Goal: Task Accomplishment & Management: Manage account settings

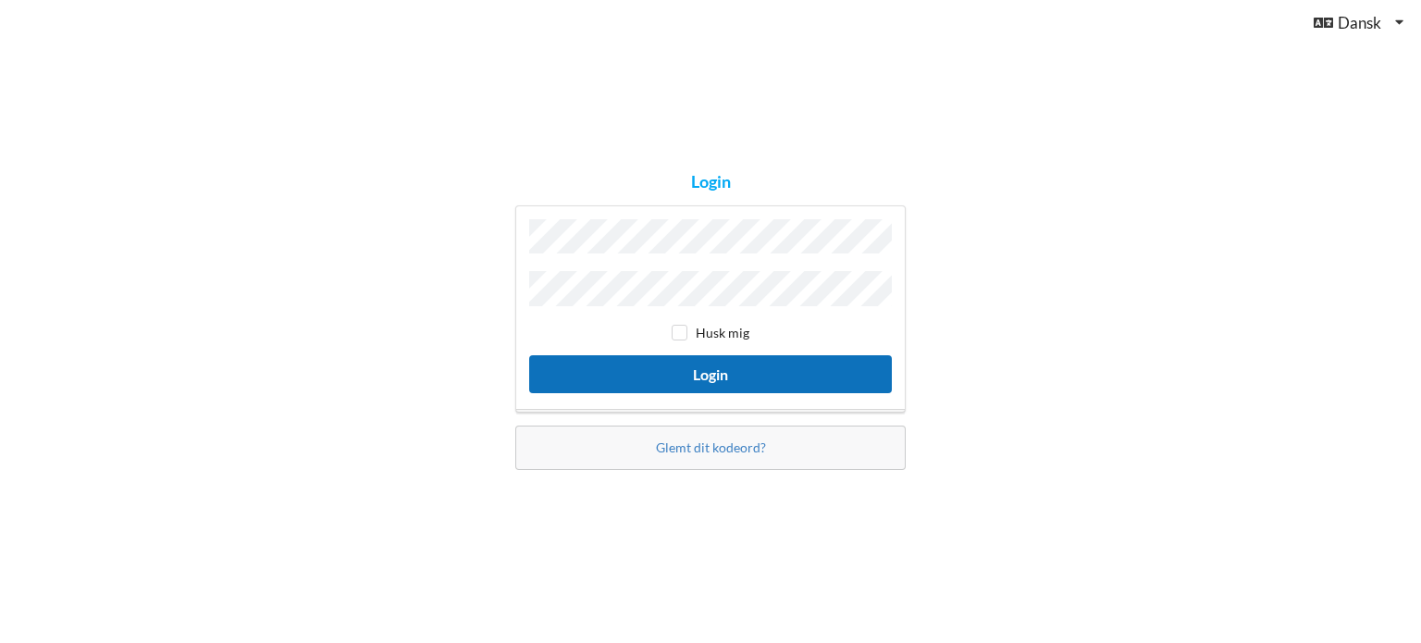
click at [687, 361] on button "Login" at bounding box center [710, 374] width 363 height 38
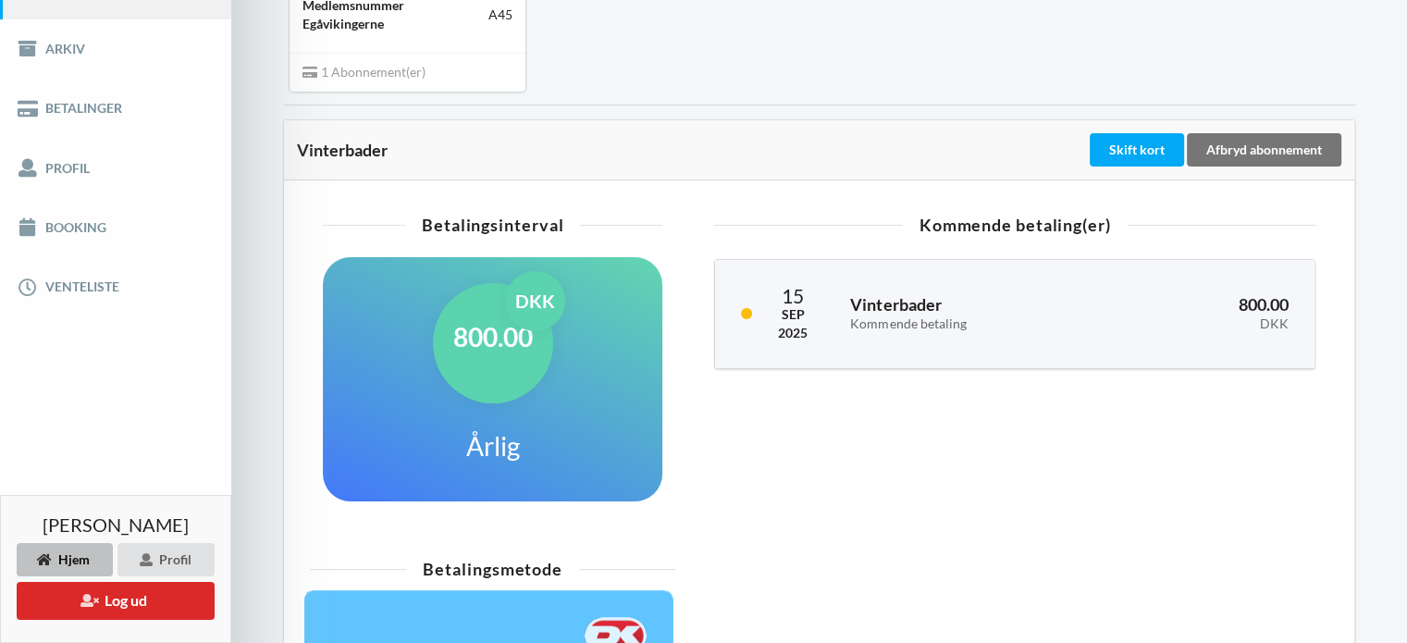
scroll to position [180, 0]
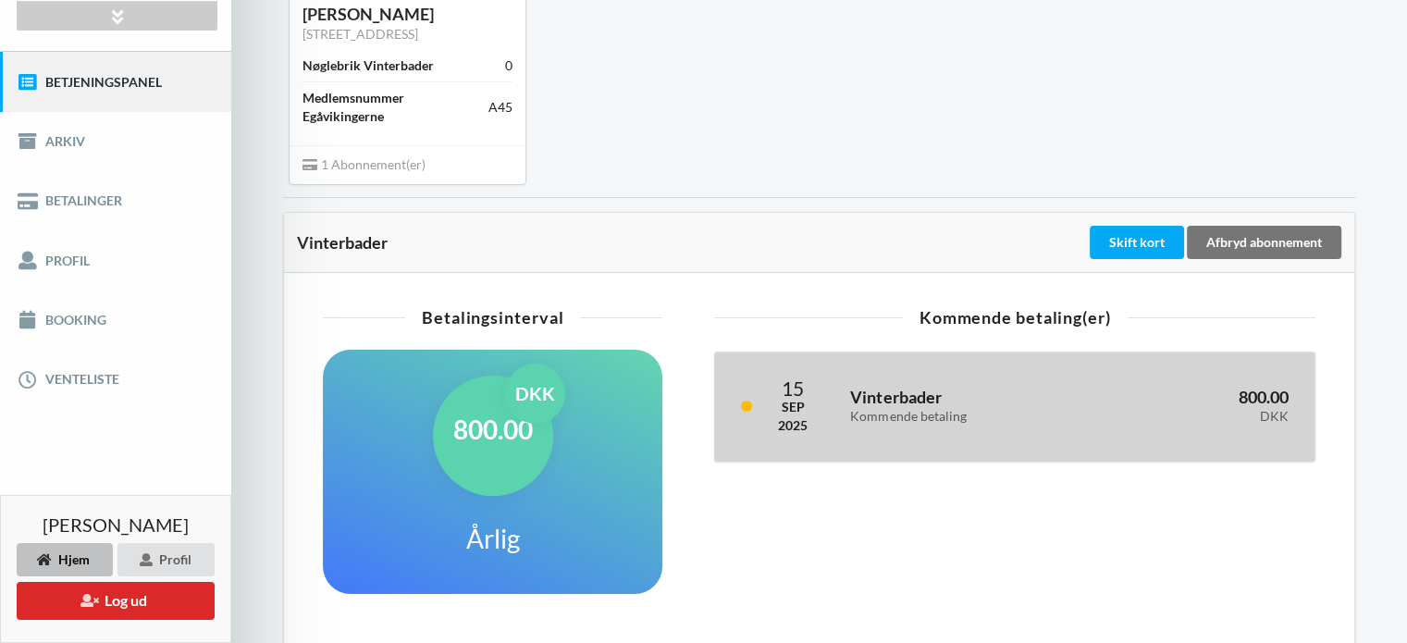
click at [1029, 390] on h3 "Vinterbader Kommende betaling" at bounding box center [969, 405] width 239 height 37
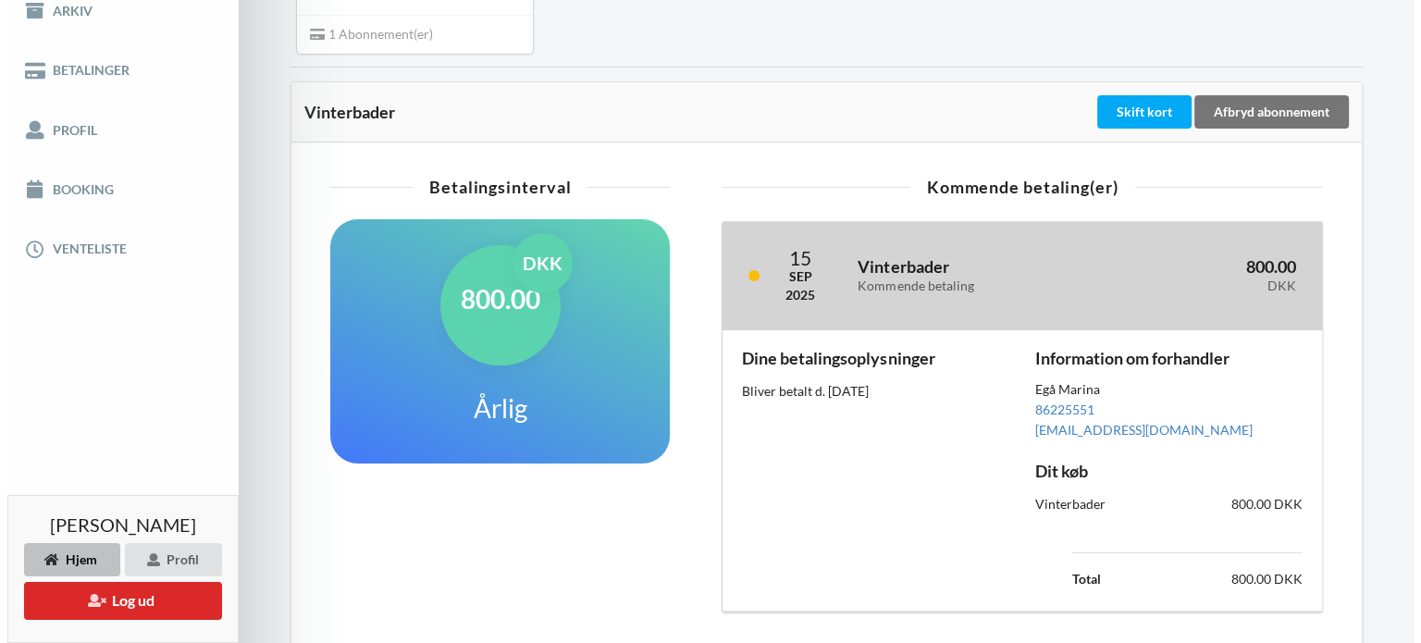
scroll to position [370, 0]
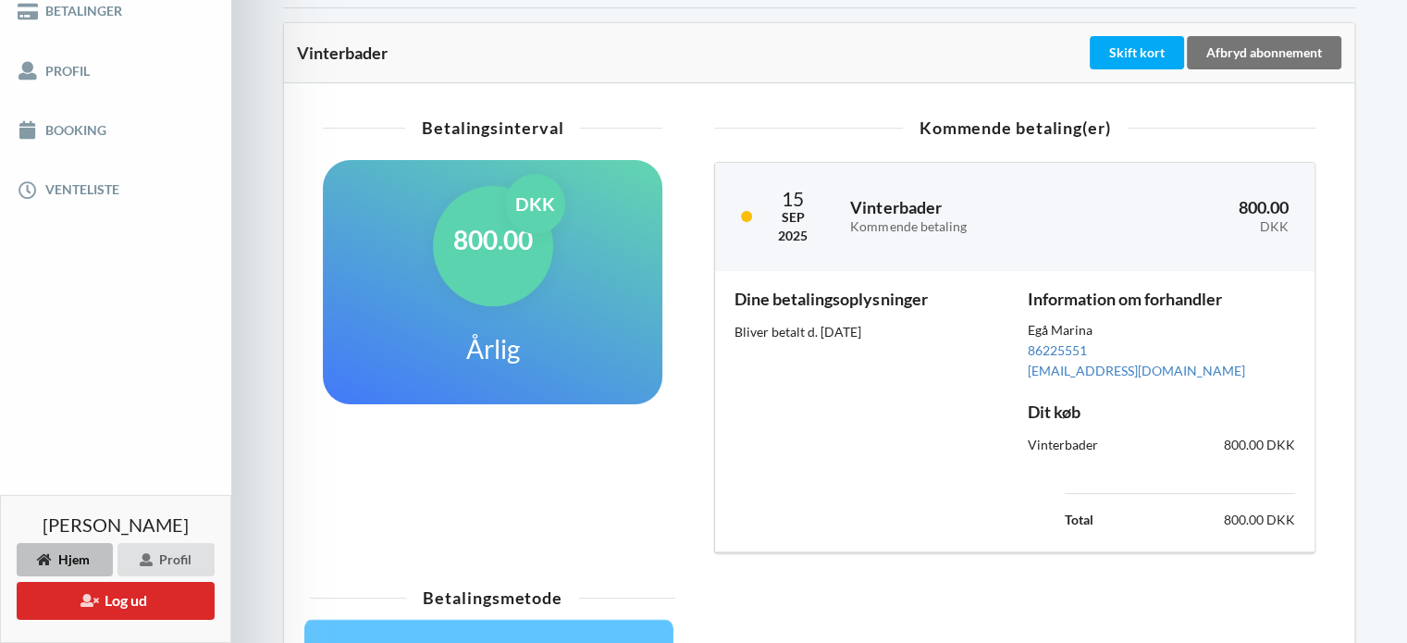
click at [577, 298] on div "800.00 DKK Årlig" at bounding box center [493, 282] width 340 height 244
click at [128, 599] on button "Log ud" at bounding box center [116, 601] width 198 height 38
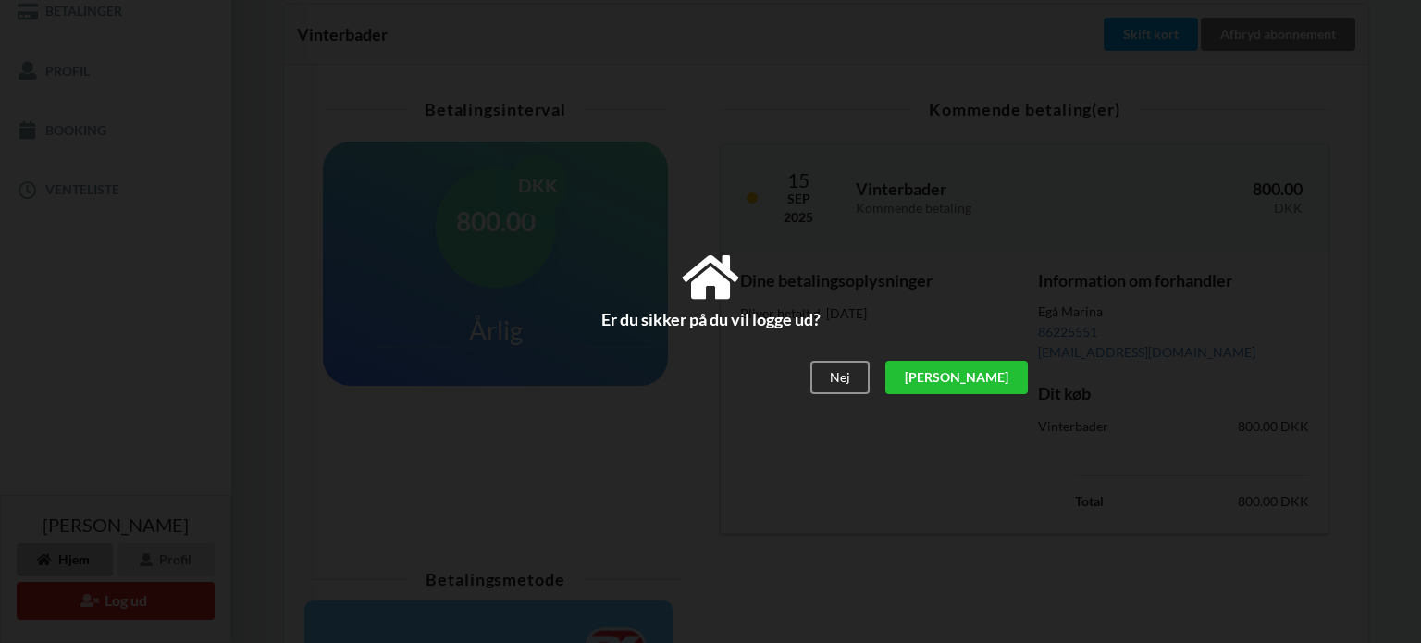
click at [1001, 374] on div "[PERSON_NAME]" at bounding box center [956, 377] width 142 height 33
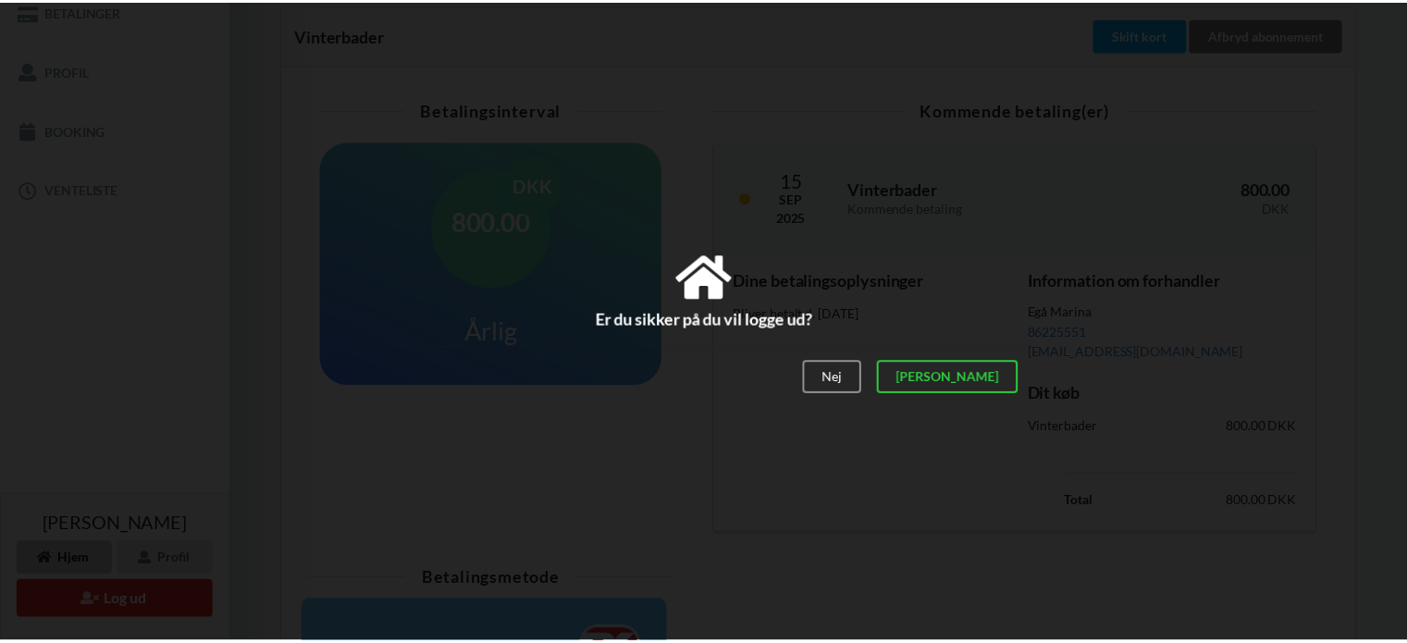
scroll to position [187, 0]
